Goal: Use online tool/utility: Utilize a website feature to perform a specific function

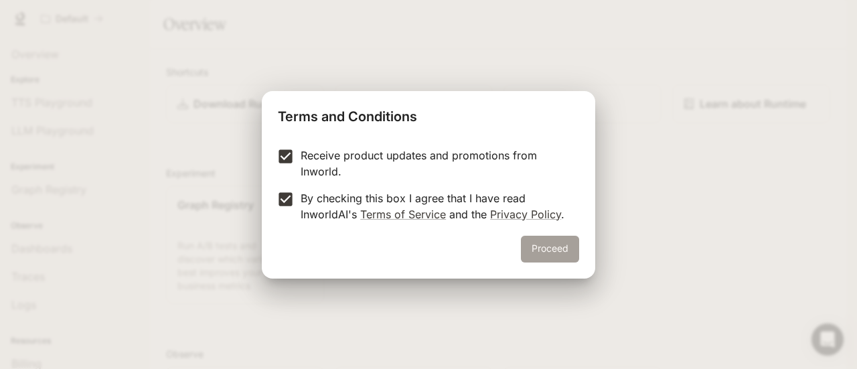
click at [549, 244] on button "Proceed" at bounding box center [550, 249] width 58 height 27
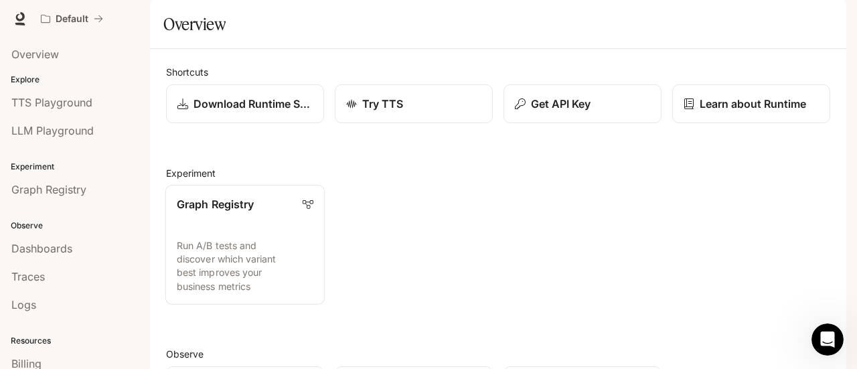
scroll to position [111, 0]
click at [236, 185] on link "Graph Registry Run A/B tests and discover which variant best improves your busi…" at bounding box center [244, 245] width 159 height 120
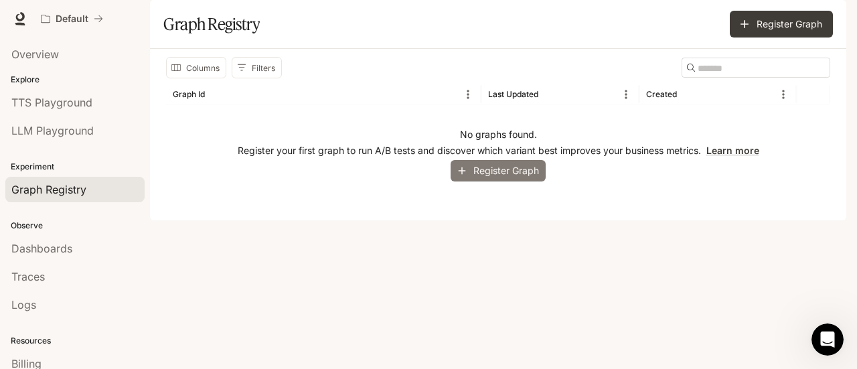
click at [519, 182] on button "Register Graph" at bounding box center [497, 171] width 95 height 22
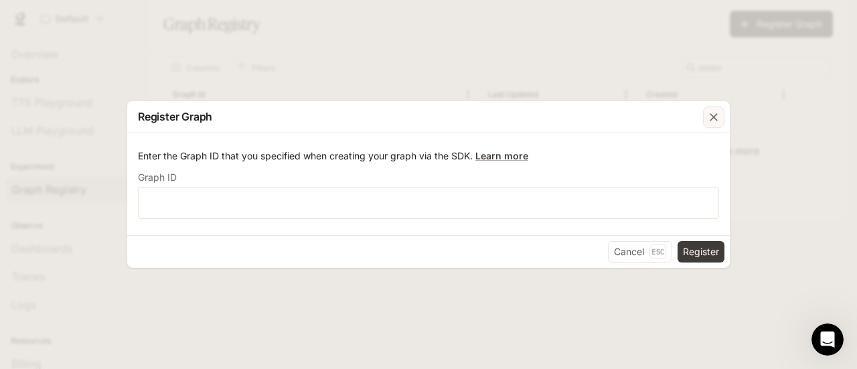
click at [715, 120] on icon "button" at bounding box center [713, 116] width 13 height 13
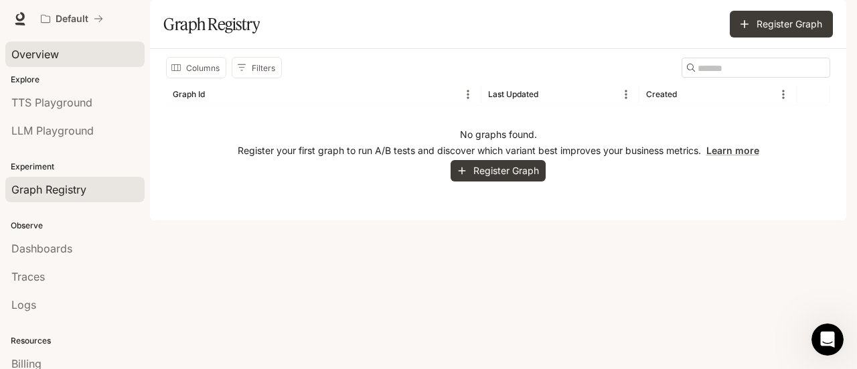
click at [51, 52] on span "Overview" at bounding box center [35, 54] width 48 height 16
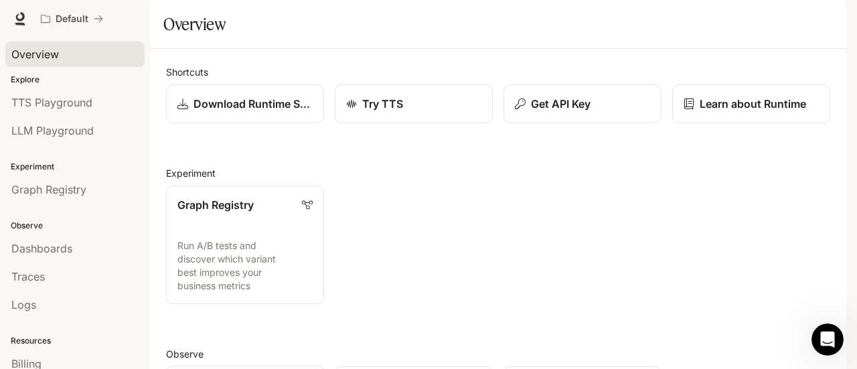
scroll to position [355, 0]
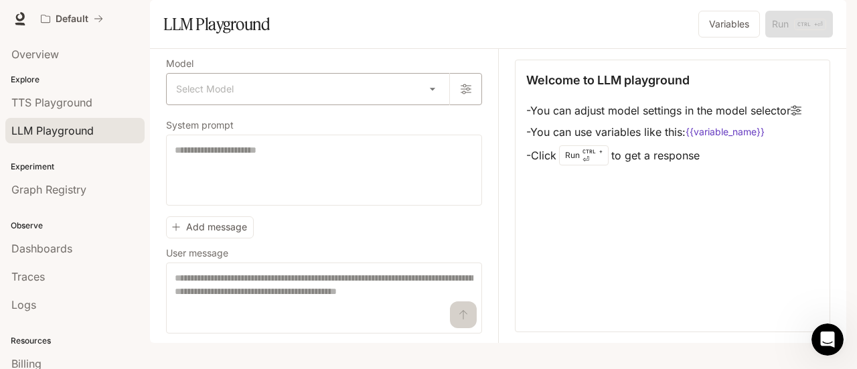
click at [426, 124] on body "Skip to main content Default Runtime Runtime Documentation Documentation Portal…" at bounding box center [428, 184] width 857 height 369
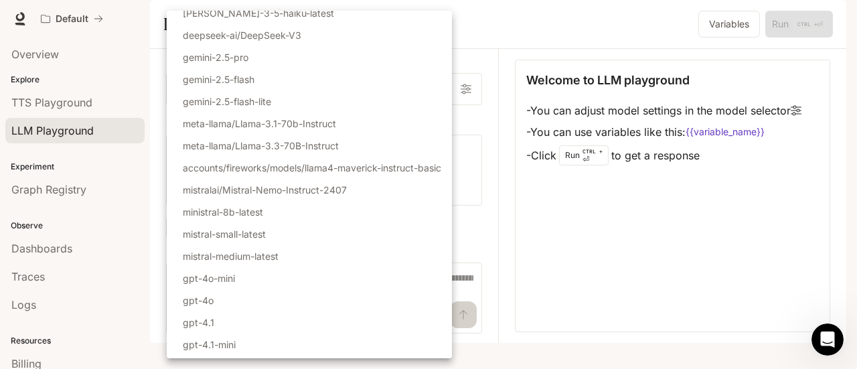
scroll to position [205, 0]
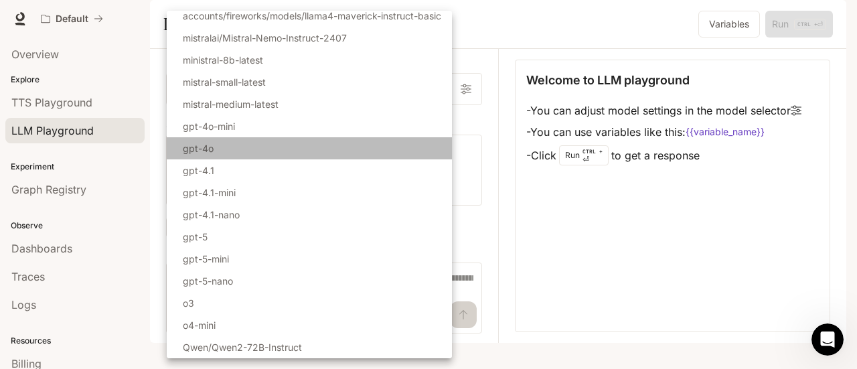
click at [210, 149] on p "gpt-4o" at bounding box center [198, 148] width 31 height 14
type input "******"
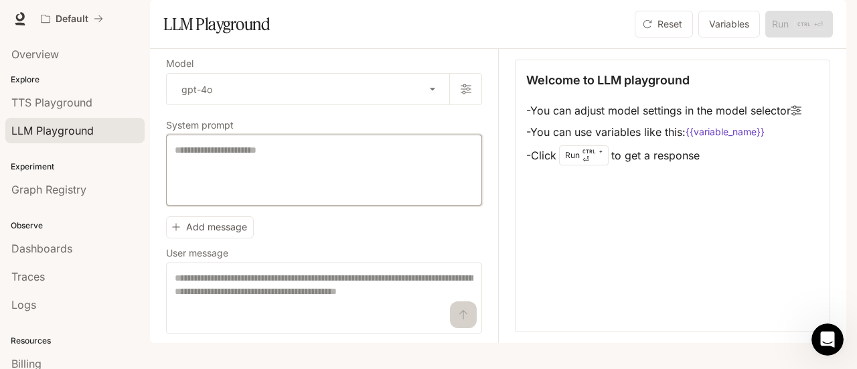
click at [280, 195] on textarea at bounding box center [324, 170] width 299 height 54
paste textarea "**********"
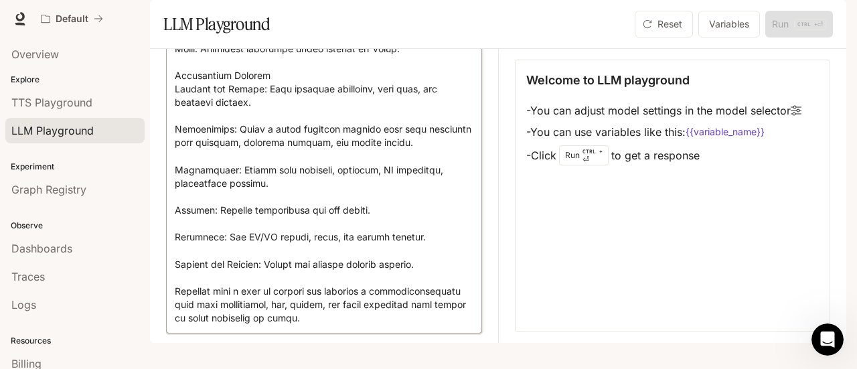
scroll to position [734, 0]
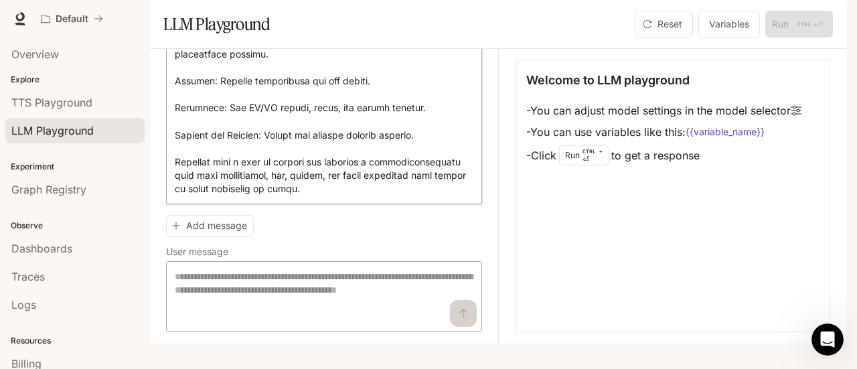
type textarea "**********"
click at [257, 307] on textarea at bounding box center [324, 297] width 299 height 54
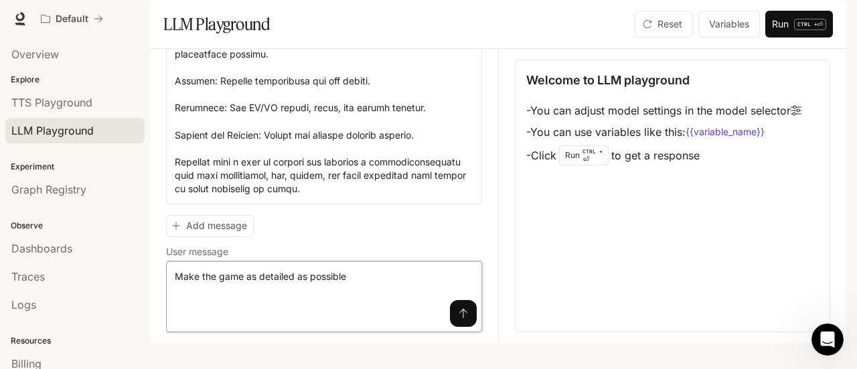
type textarea "**********"
click at [458, 319] on icon "submit" at bounding box center [463, 313] width 11 height 11
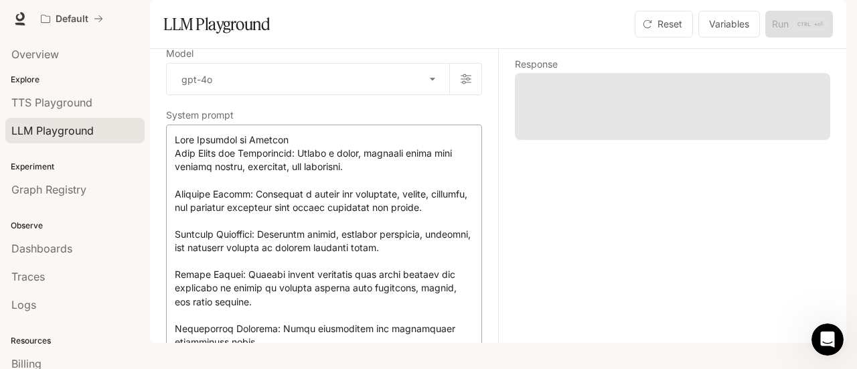
scroll to position [9, 0]
click at [420, 110] on body "**********" at bounding box center [428, 184] width 857 height 369
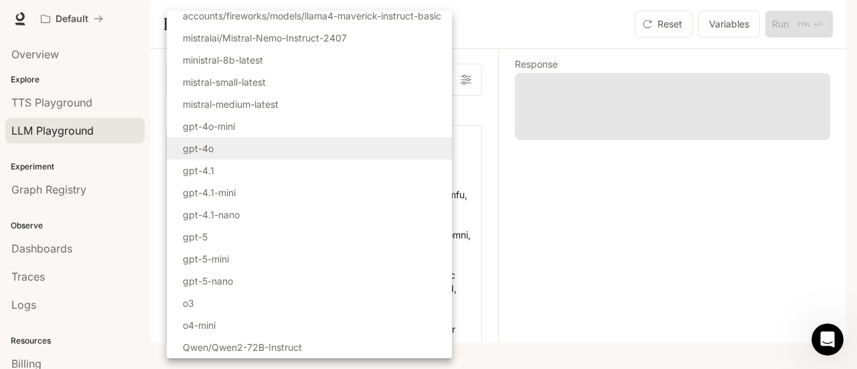
scroll to position [0, 0]
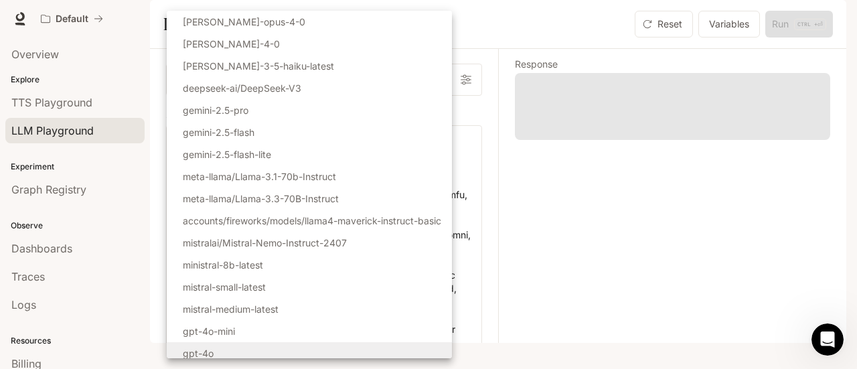
click at [511, 242] on div at bounding box center [428, 184] width 857 height 369
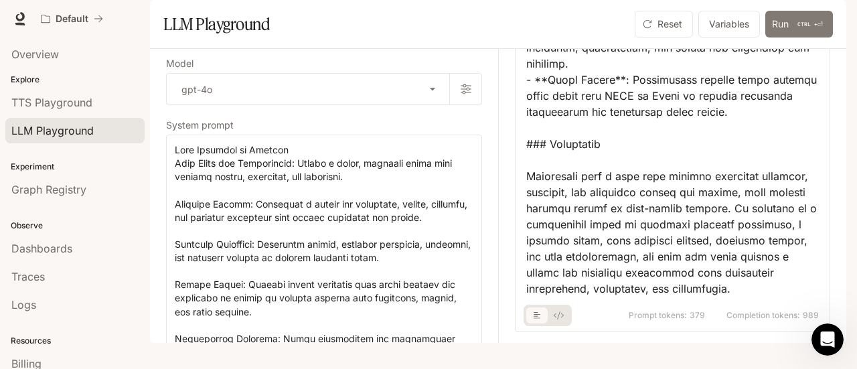
click at [803, 28] on p "CTRL +" at bounding box center [807, 24] width 20 height 8
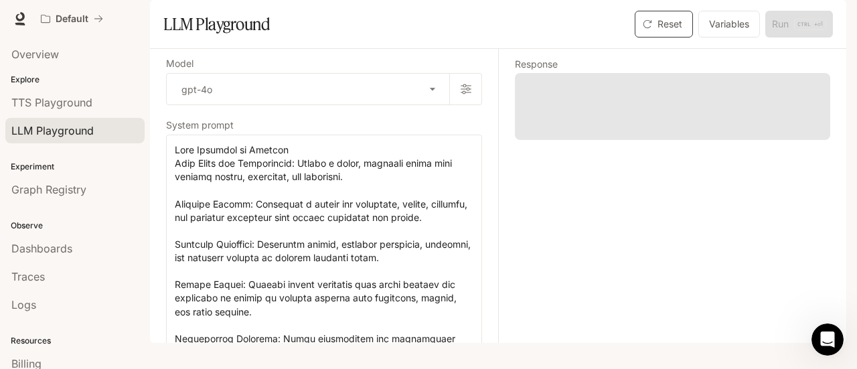
click at [667, 37] on button "Reset" at bounding box center [664, 24] width 58 height 27
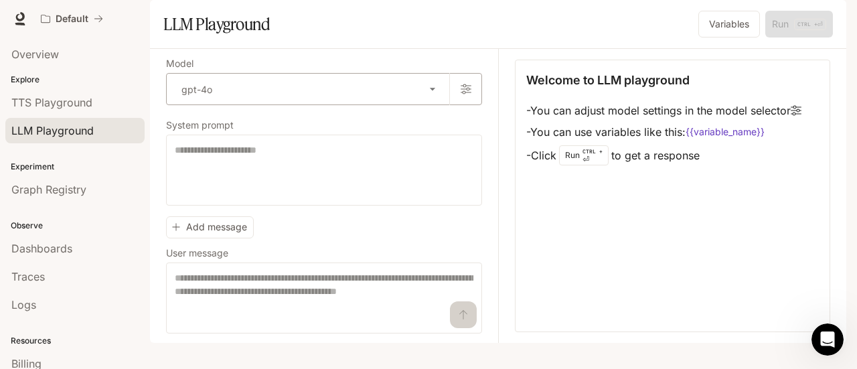
click at [437, 117] on body "Skip to main content Default Runtime Runtime Documentation Documentation Portal…" at bounding box center [428, 184] width 857 height 369
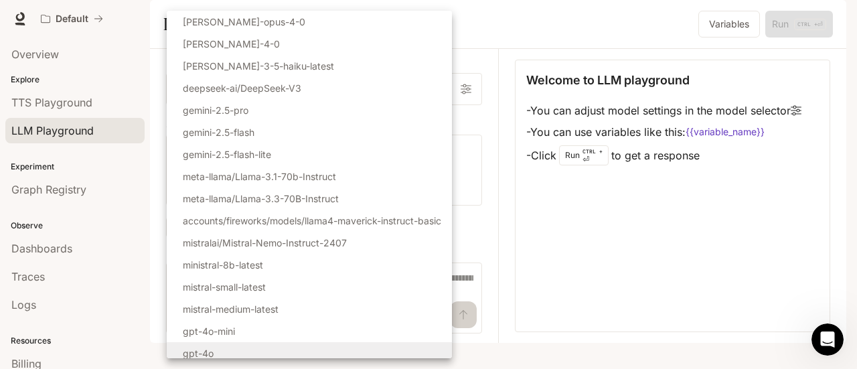
click at [525, 11] on div at bounding box center [428, 184] width 857 height 369
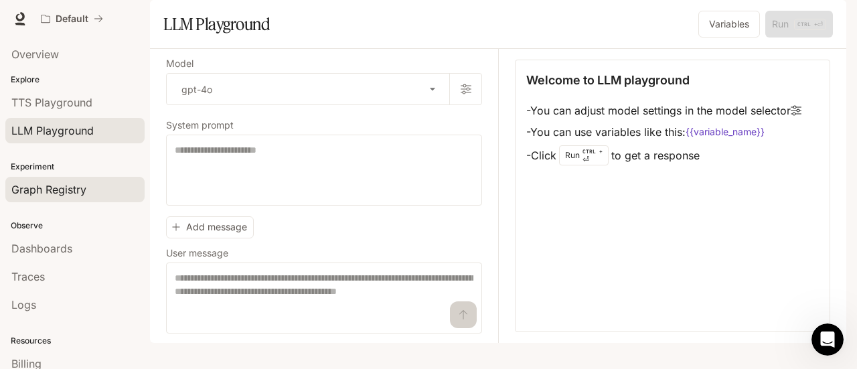
click at [58, 192] on span "Graph Registry" at bounding box center [48, 189] width 75 height 16
